Goal: Navigation & Orientation: Understand site structure

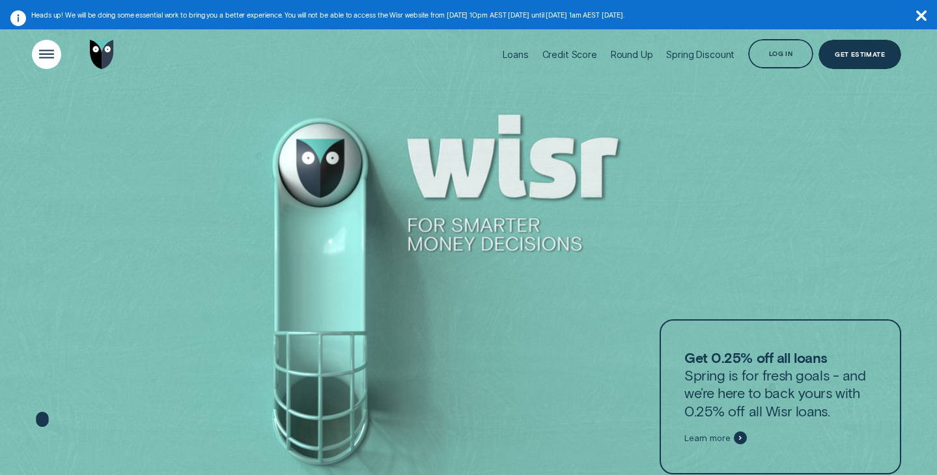
click at [55, 55] on div "Open Menu" at bounding box center [47, 54] width 42 height 42
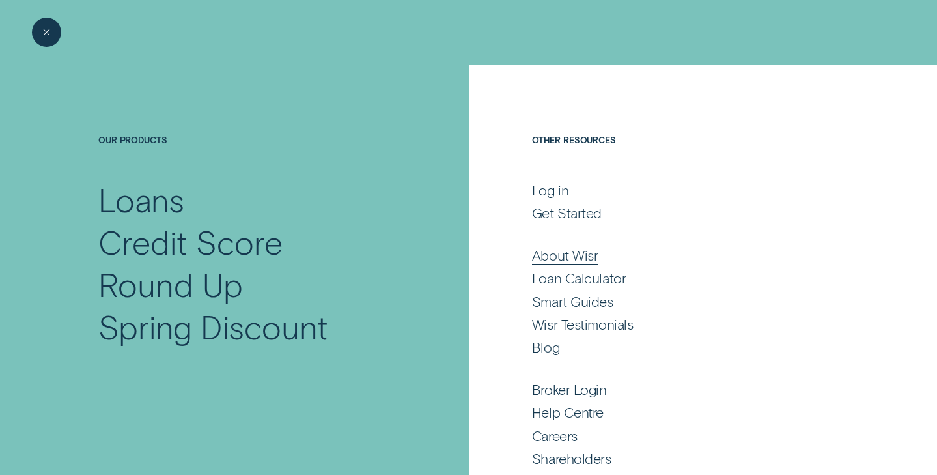
click at [559, 254] on div "About Wisr" at bounding box center [565, 255] width 66 height 18
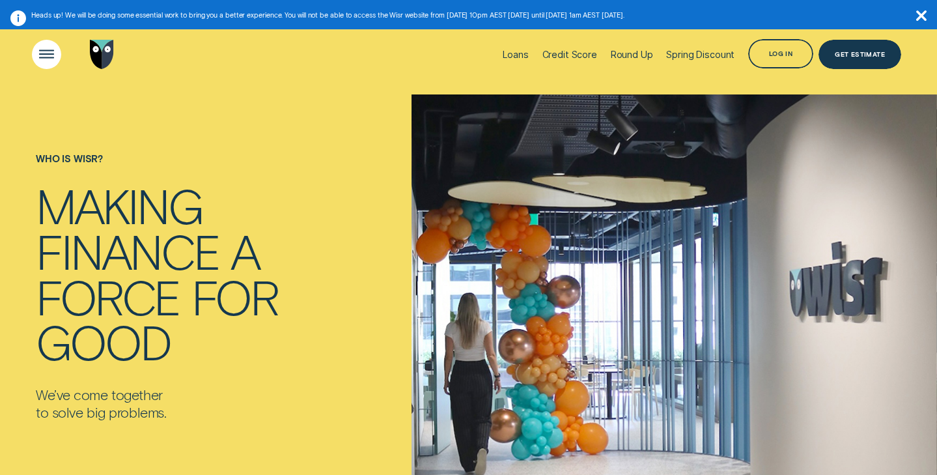
click at [58, 56] on div "Open Menu" at bounding box center [47, 54] width 42 height 42
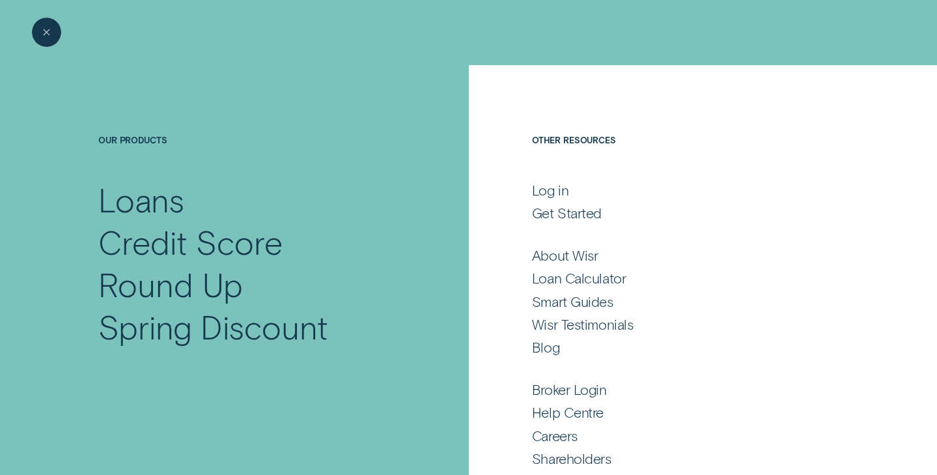
click at [46, 37] on div "Close Menu" at bounding box center [47, 33] width 42 height 42
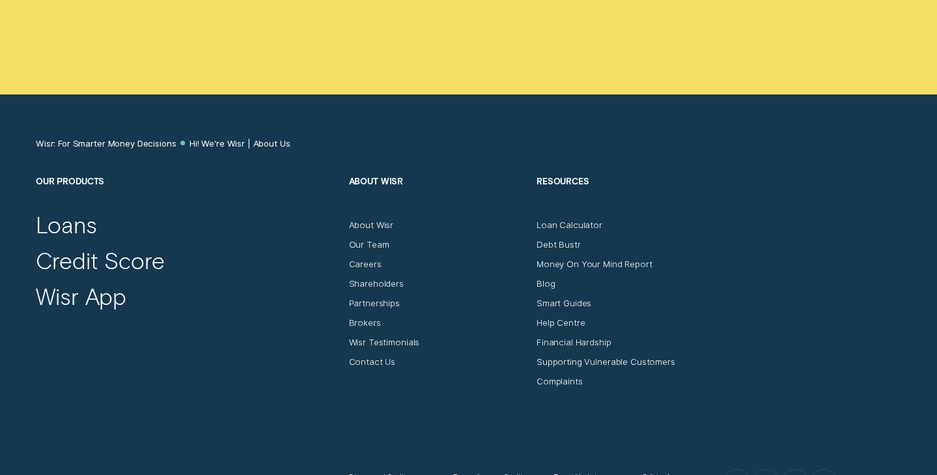
scroll to position [6491, 0]
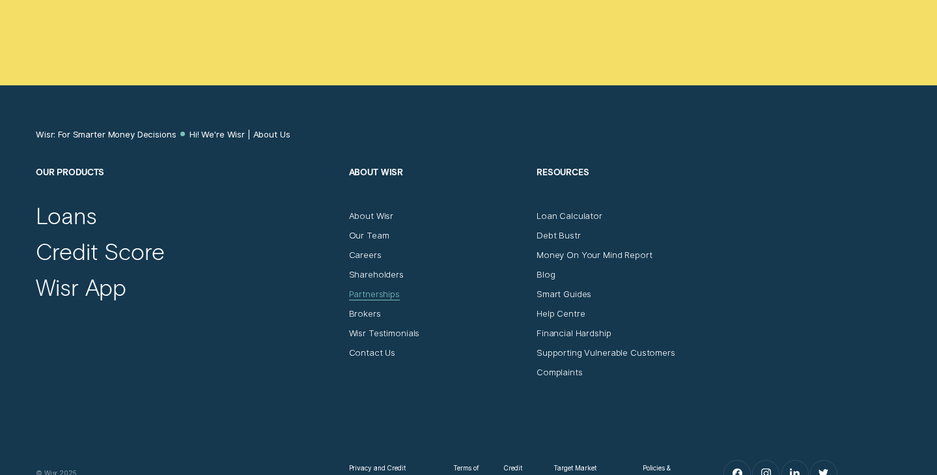
click at [393, 300] on div "Partnerships" at bounding box center [374, 294] width 51 height 11
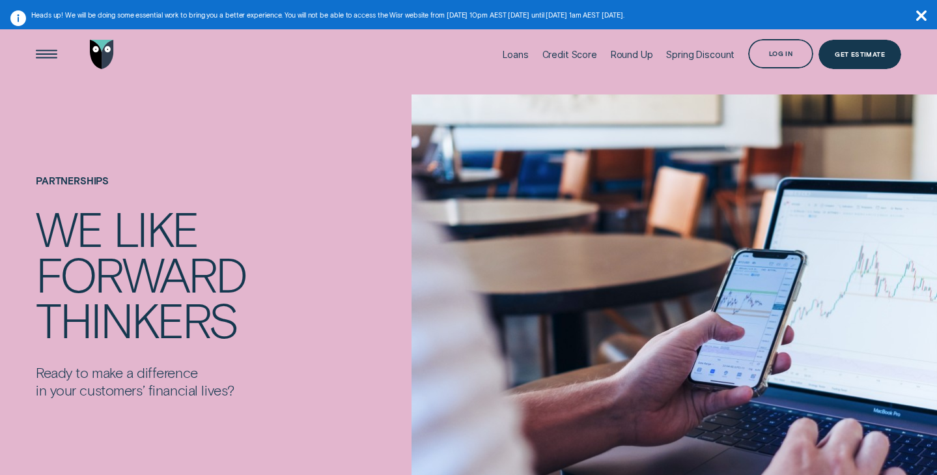
click at [99, 50] on img "Go to home page" at bounding box center [102, 54] width 24 height 29
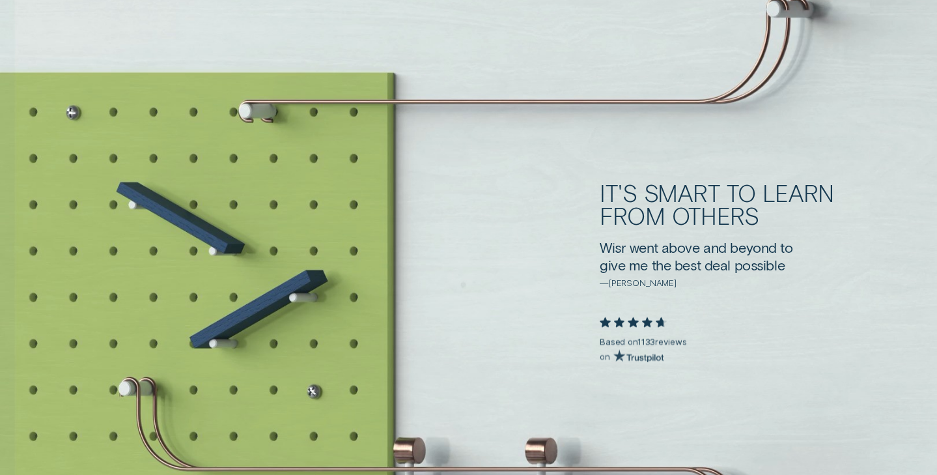
scroll to position [2433, 0]
